Goal: Use online tool/utility: Utilize a website feature to perform a specific function

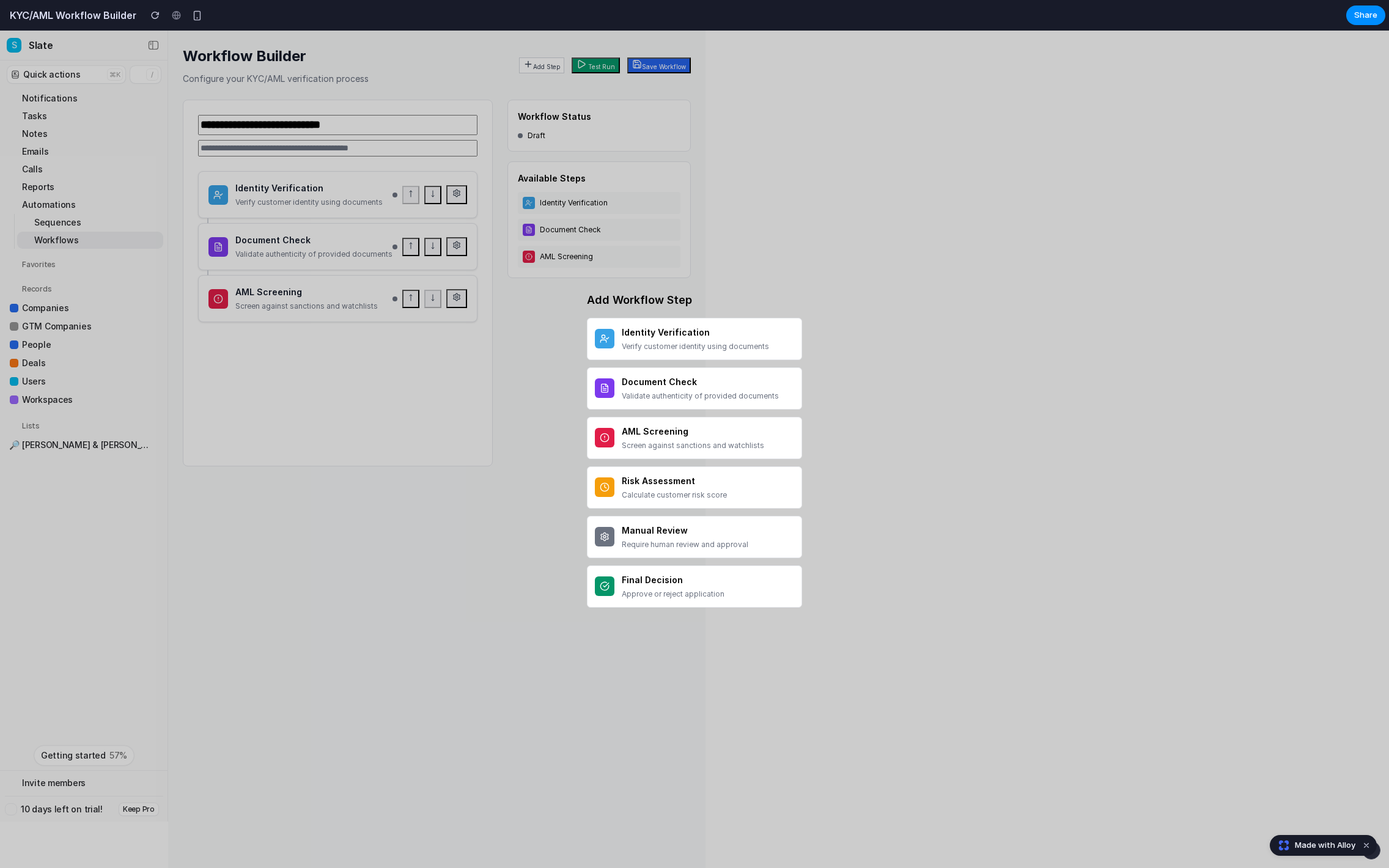
click at [643, 336] on h4 "Identity Verification" at bounding box center [695, 332] width 147 height 13
click at [624, 388] on div "Document Check Validate authenticity of provided documents" at bounding box center [700, 388] width 157 height 26
click at [608, 428] on div at bounding box center [605, 438] width 20 height 20
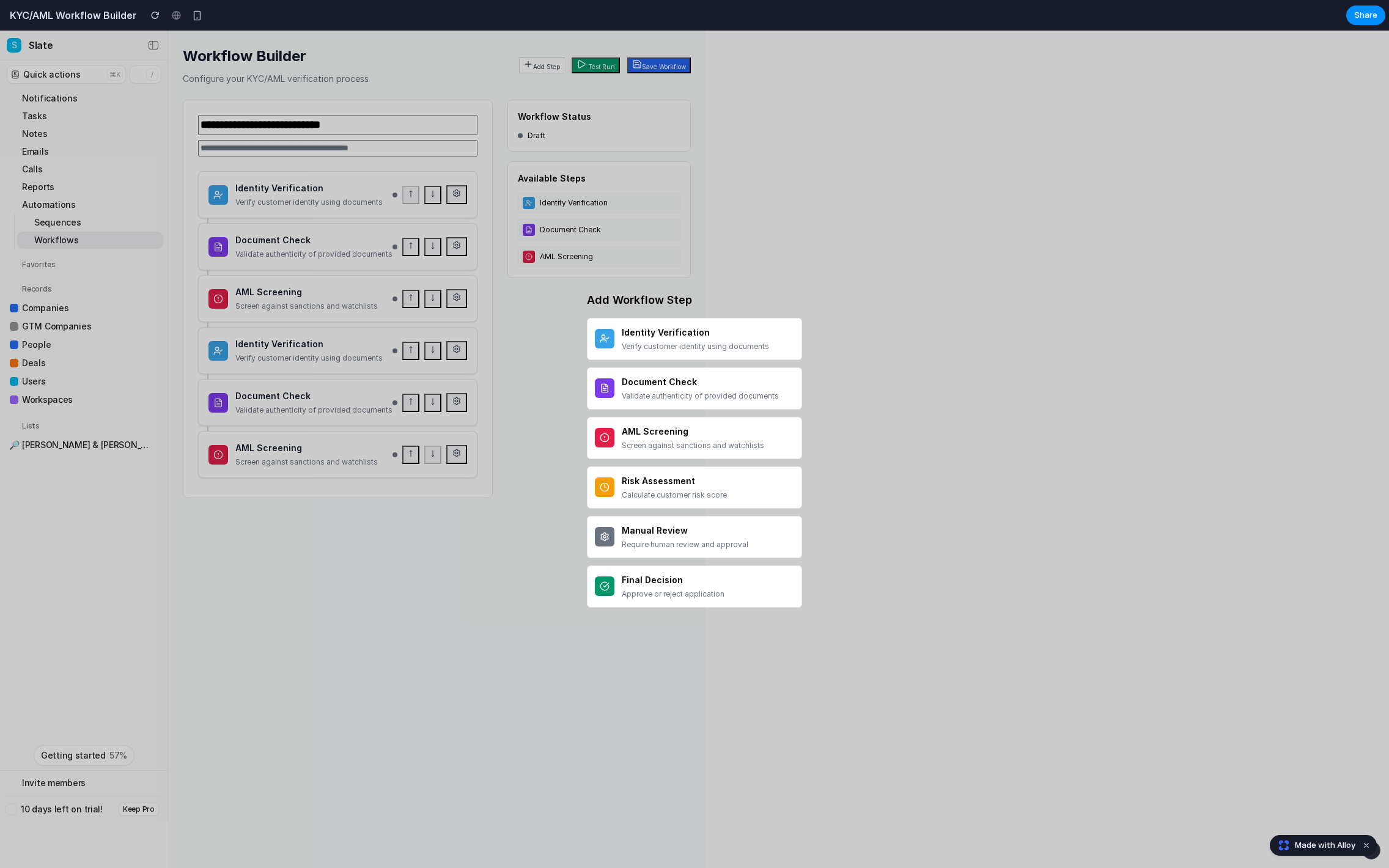
click at [605, 442] on circle at bounding box center [604, 437] width 8 height 8
click at [512, 456] on div "Add Workflow Step Identity Verification Verify customer identity using document…" at bounding box center [694, 449] width 1389 height 837
click at [398, 512] on div "Add Workflow Step Identity Verification Verify customer identity using document…" at bounding box center [694, 449] width 1389 height 837
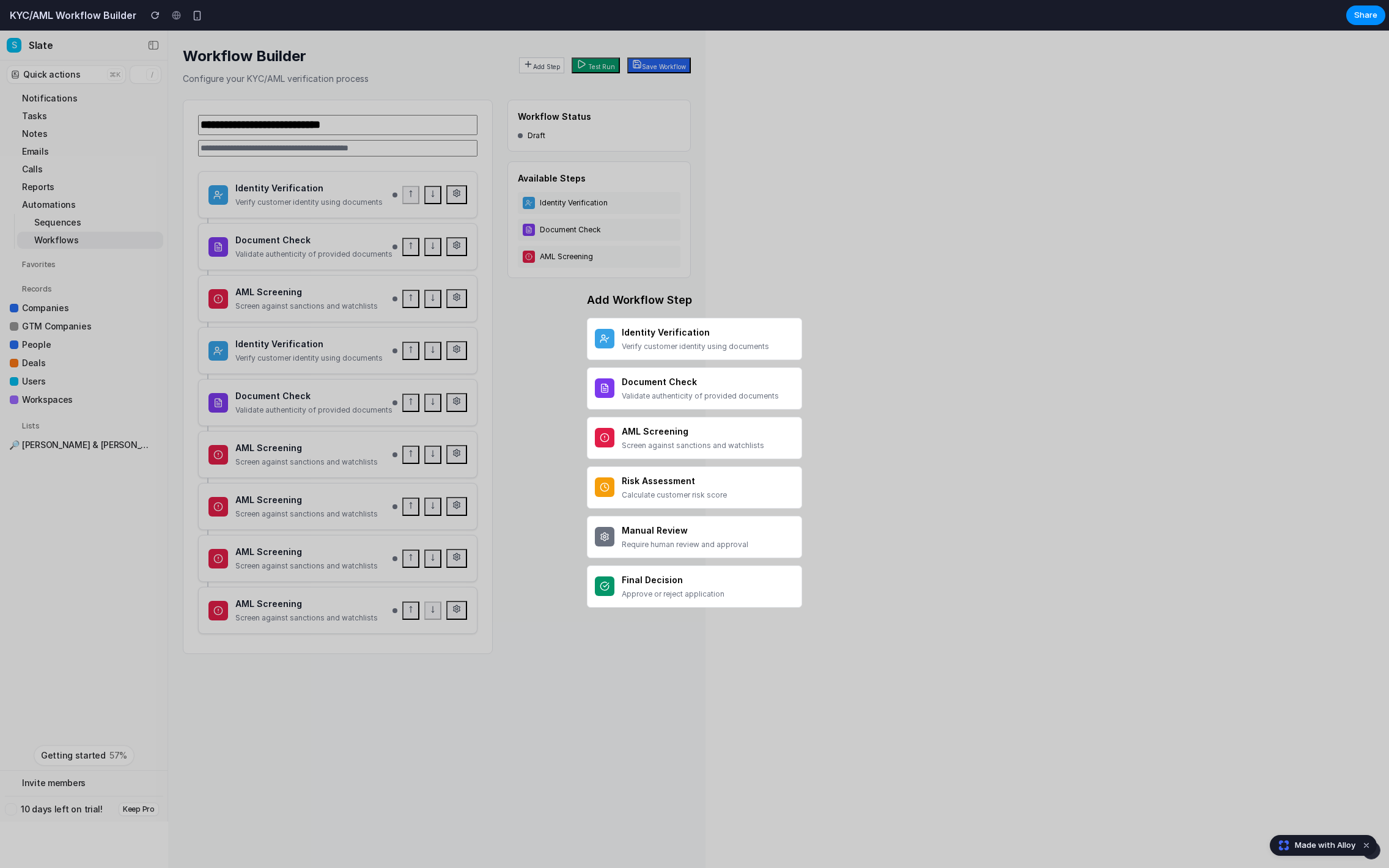
click at [408, 510] on div "Add Workflow Step Identity Verification Verify customer identity using document…" at bounding box center [694, 449] width 1389 height 837
click at [678, 297] on h2 "Add Workflow Step" at bounding box center [694, 299] width 215 height 16
drag, startPoint x: 653, startPoint y: 332, endPoint x: 644, endPoint y: 466, distance: 134.3
click at [644, 464] on div "Identity Verification Verify customer identity using documents Document Check V…" at bounding box center [694, 462] width 215 height 289
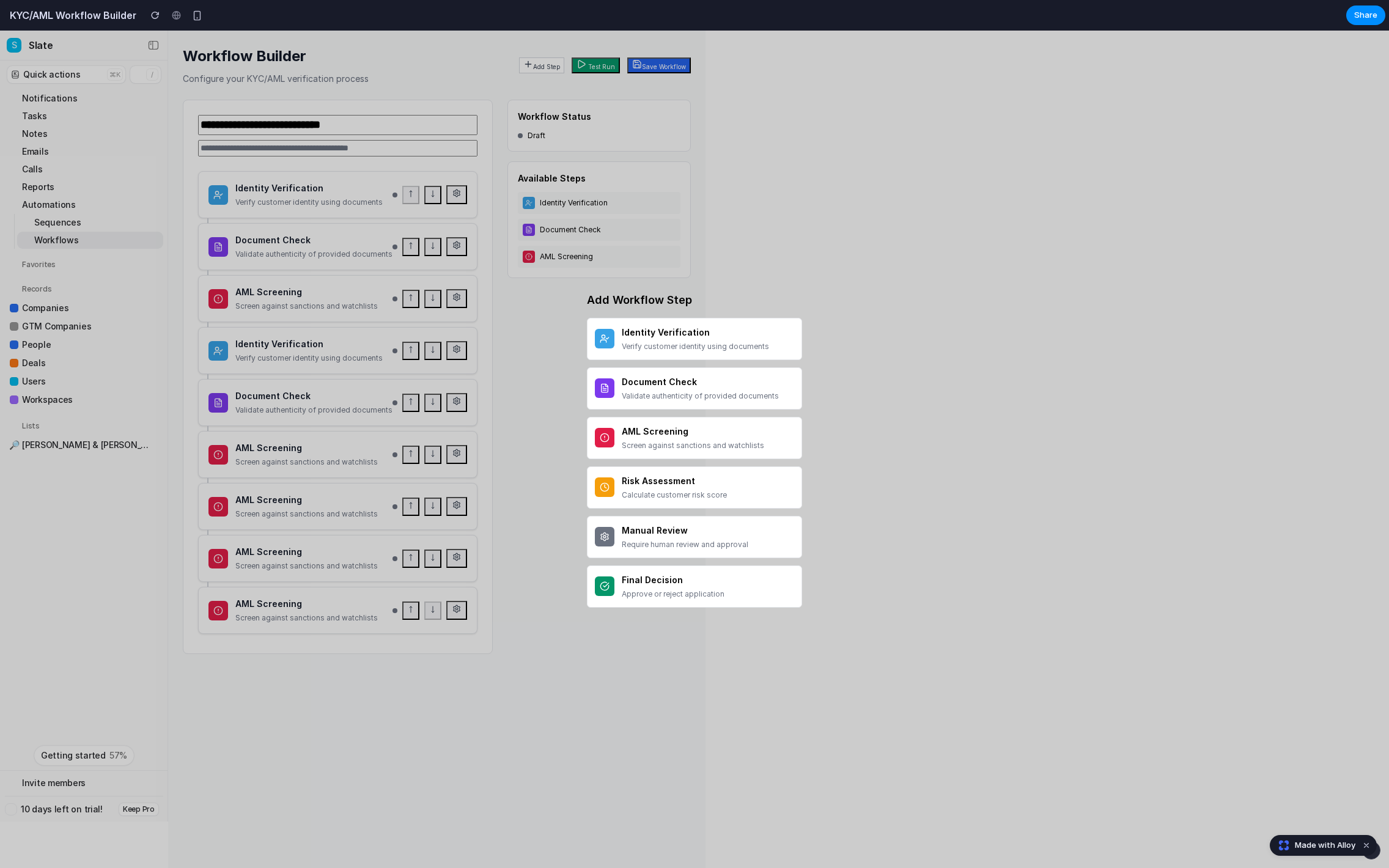
click at [601, 511] on div "Identity Verification Verify customer identity using documents Document Check V…" at bounding box center [694, 462] width 215 height 289
